Goal: Information Seeking & Learning: Get advice/opinions

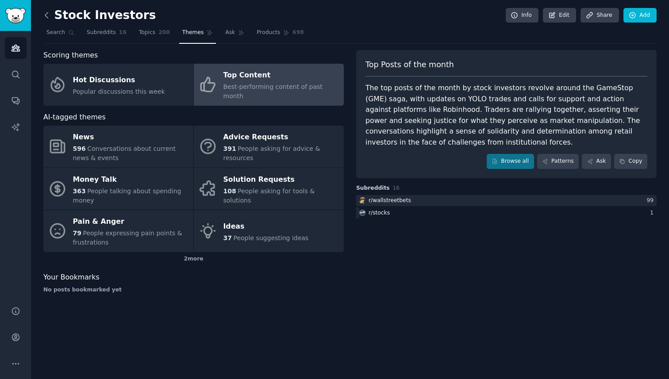
click at [44, 17] on icon at bounding box center [46, 15] width 9 height 9
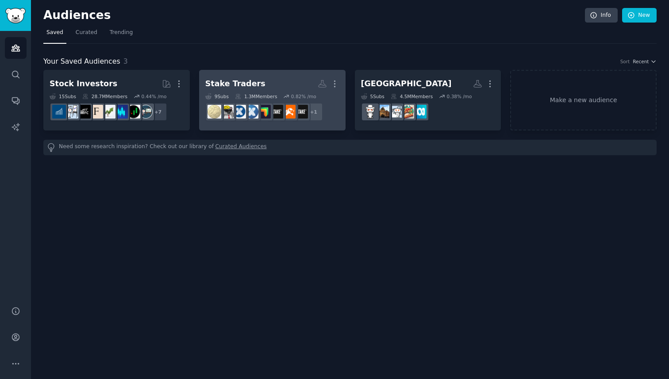
click at [245, 82] on div "Stake Traders" at bounding box center [235, 83] width 60 height 11
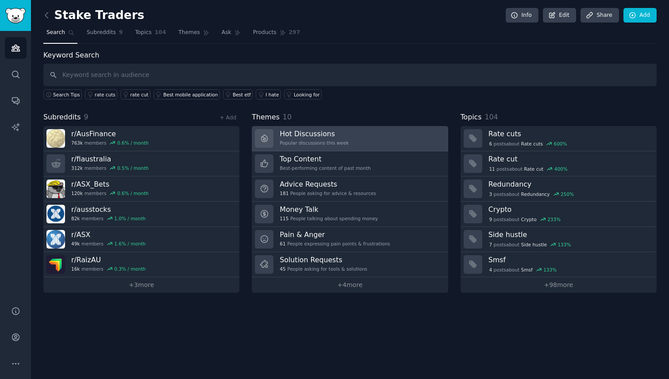
click at [355, 135] on link "Hot Discussions Popular discussions this week" at bounding box center [350, 138] width 196 height 25
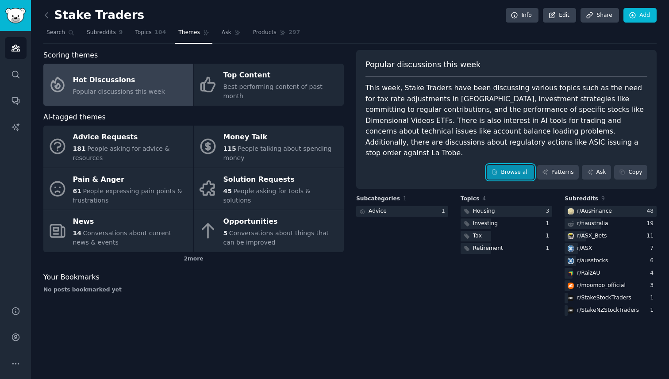
click at [517, 165] on link "Browse all" at bounding box center [510, 172] width 47 height 15
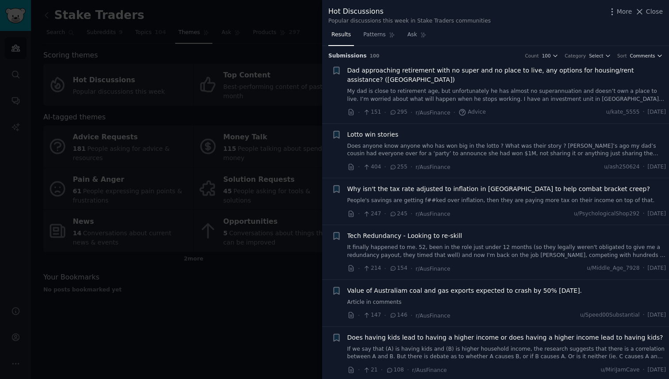
click at [634, 58] on span "Comments" at bounding box center [642, 56] width 25 height 6
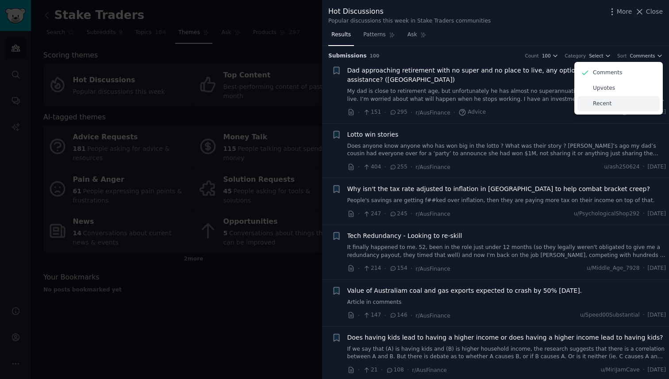
click at [610, 104] on div "Recent" at bounding box center [619, 103] width 82 height 15
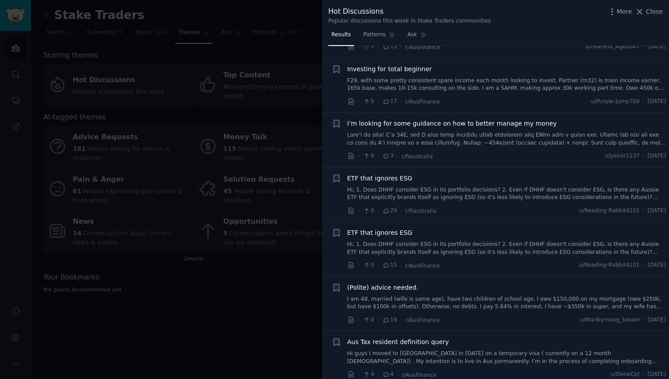
scroll to position [1151, 0]
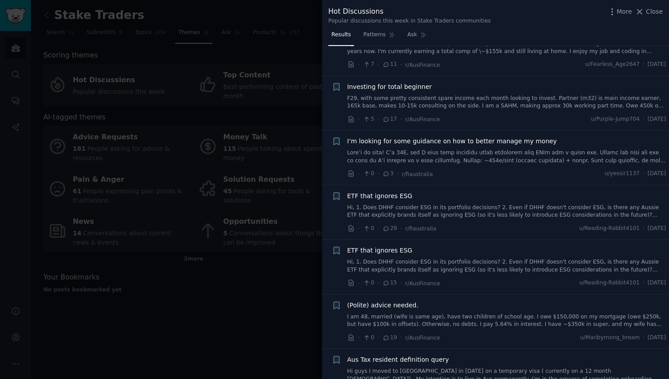
click at [414, 82] on span "Investing for total beginner" at bounding box center [389, 86] width 85 height 9
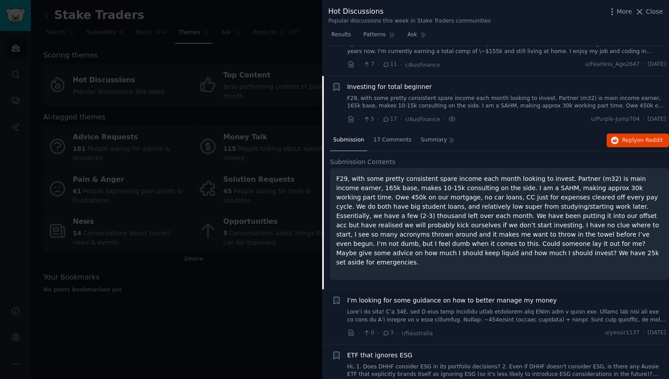
scroll to position [1164, 0]
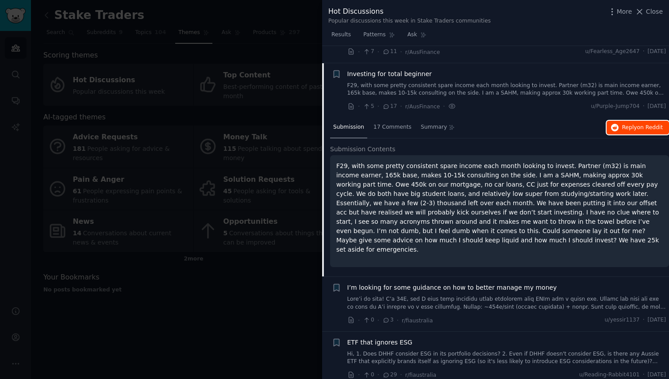
click at [626, 124] on span "Reply on Reddit" at bounding box center [642, 128] width 41 height 8
click at [655, 10] on span "Close" at bounding box center [654, 11] width 17 height 9
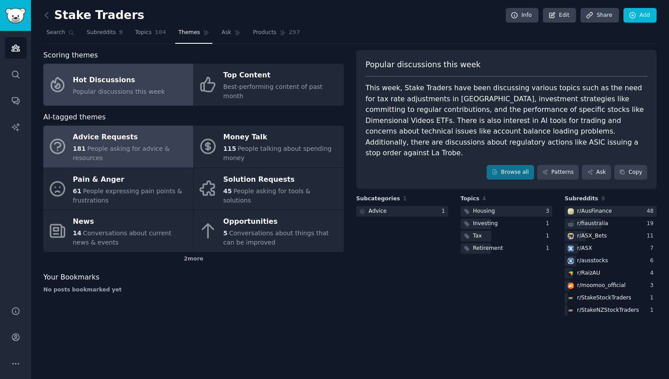
click at [143, 135] on div "Advice Requests" at bounding box center [131, 138] width 116 height 14
